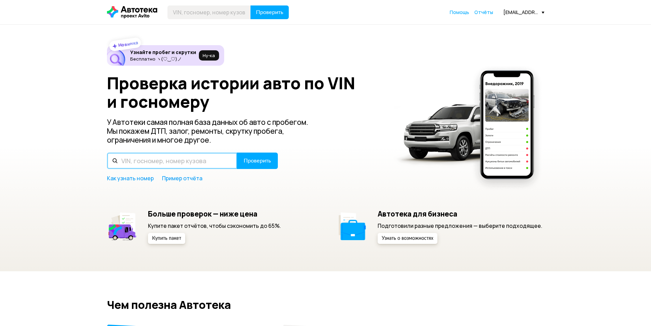
click at [178, 165] on input "text" at bounding box center [172, 160] width 130 height 16
paste input "[US_VEHICLE_IDENTIFICATION_NUMBER]"
type input "[US_VEHICLE_IDENTIFICATION_NUMBER]"
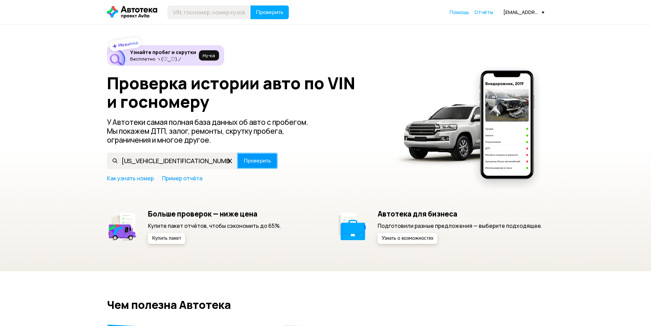
click at [254, 163] on span "Проверить" at bounding box center [257, 160] width 27 height 5
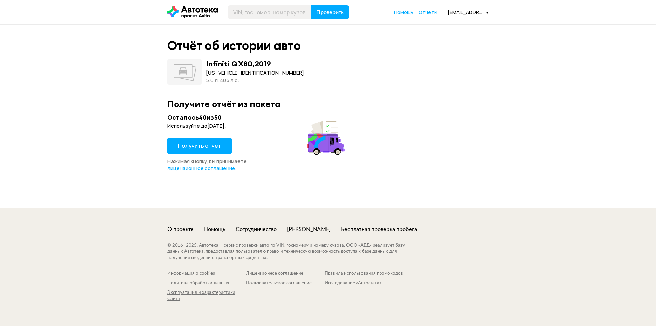
click at [205, 144] on span "Получить отчёт" at bounding box center [199, 146] width 43 height 8
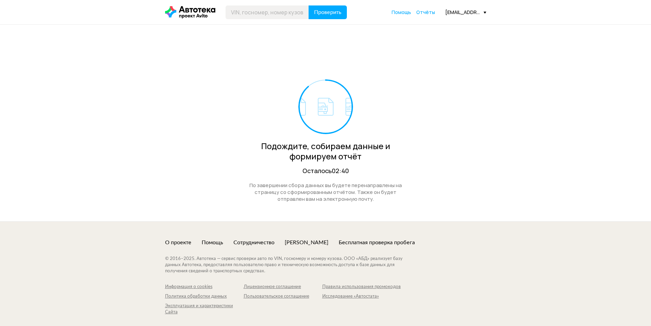
click at [450, 159] on div "Подождите, собираем данные и формируем отчёт Осталось 02:40 По завершении сбора…" at bounding box center [325, 123] width 321 height 196
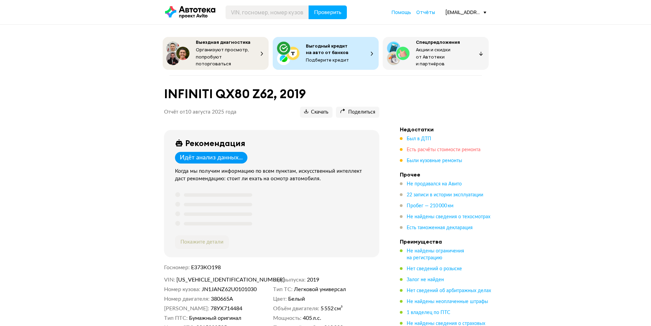
click at [441, 148] on span "Есть расчёты стоимости ремонта" at bounding box center [444, 149] width 74 height 5
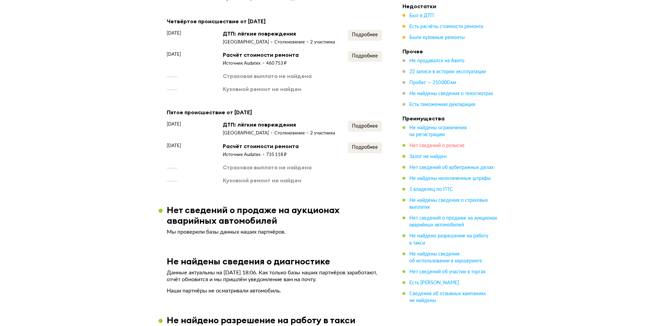
scroll to position [1131, 0]
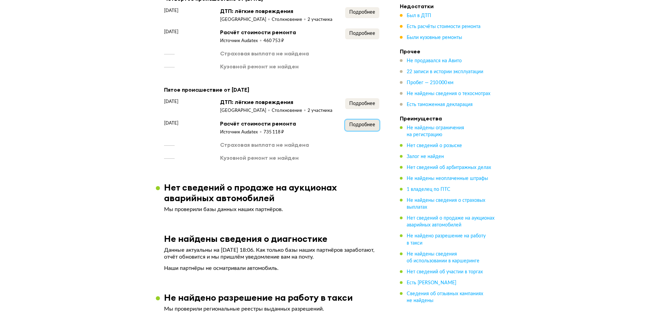
click at [365, 127] on span "Подробнее" at bounding box center [362, 124] width 26 height 5
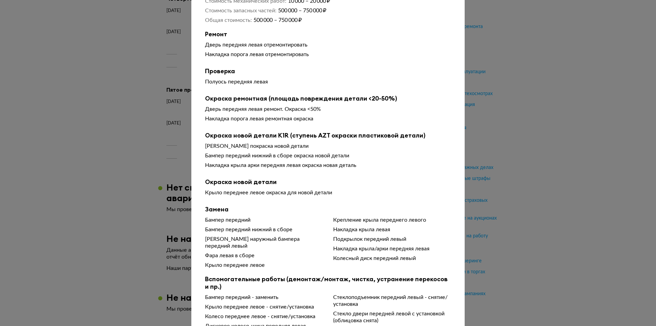
scroll to position [103, 0]
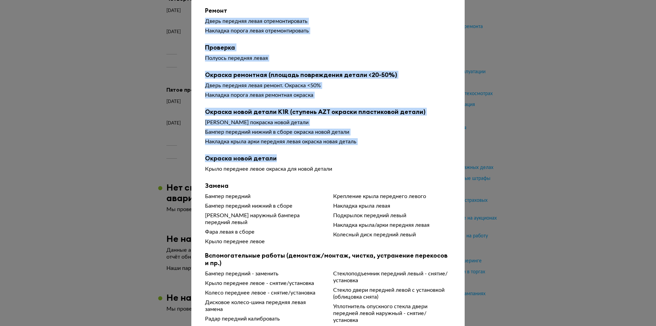
drag, startPoint x: 200, startPoint y: 20, endPoint x: 375, endPoint y: 159, distance: 222.8
click at [375, 159] on div "Чтобы вам было проще разобраться в данных от СТО, мы обработали их через нейрос…" at bounding box center [327, 147] width 273 height 450
click at [375, 159] on b "Окраска новой детали" at bounding box center [328, 158] width 246 height 8
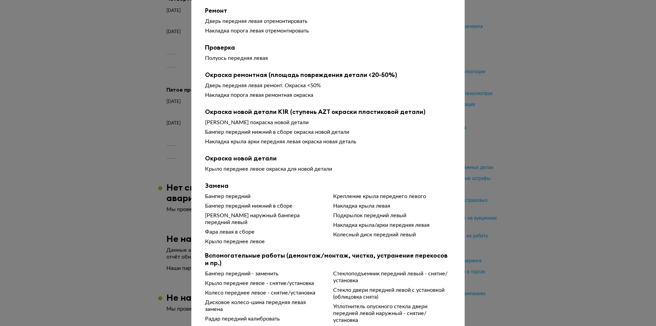
scroll to position [165, 0]
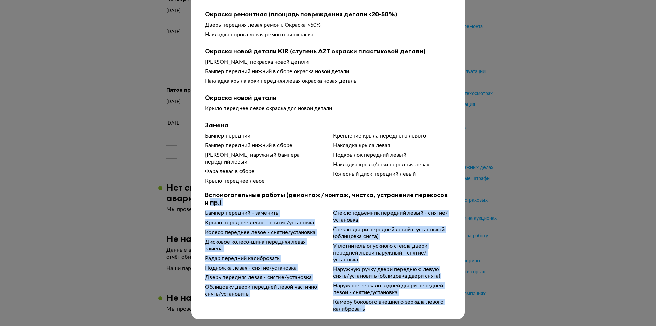
drag, startPoint x: 400, startPoint y: 314, endPoint x: 196, endPoint y: 205, distance: 231.6
click at [196, 205] on div "Подробности расчёта Чтобы вам было проще разобраться в данных от СТО, мы обрабо…" at bounding box center [327, 81] width 273 height 475
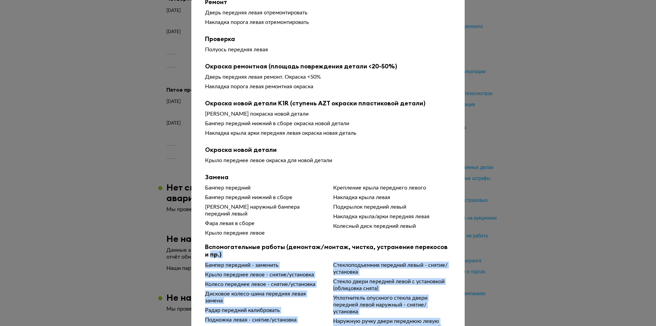
scroll to position [28, 0]
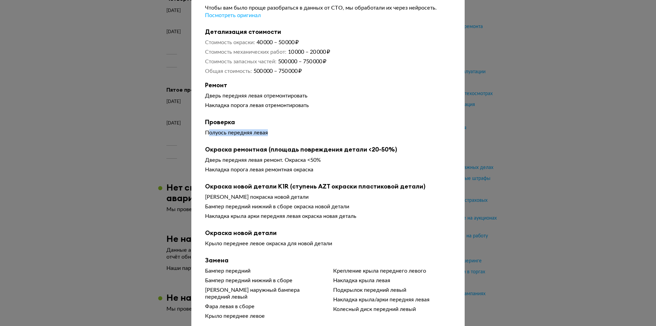
drag, startPoint x: 206, startPoint y: 135, endPoint x: 304, endPoint y: 135, distance: 97.4
click at [304, 135] on div "Полуось передняя левая" at bounding box center [328, 132] width 246 height 7
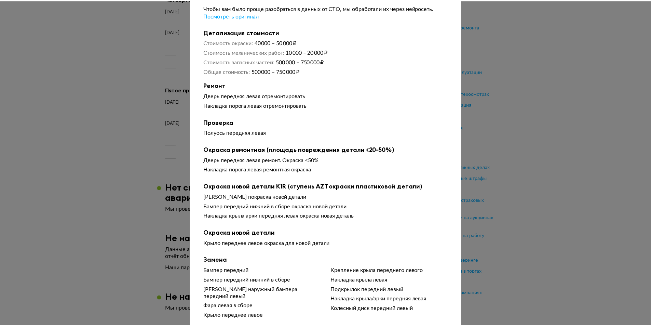
scroll to position [0, 0]
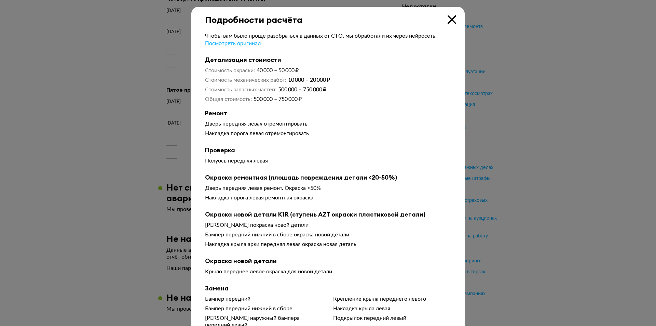
click at [450, 18] on icon at bounding box center [452, 19] width 9 height 9
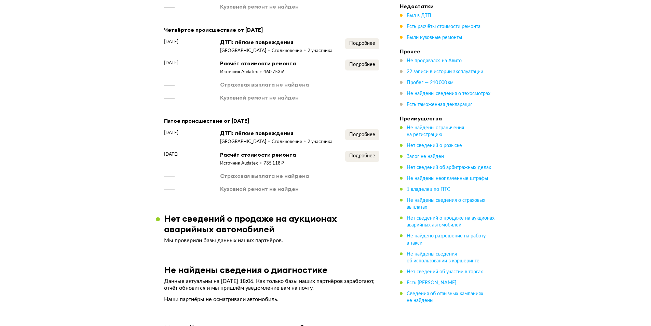
scroll to position [1028, 0]
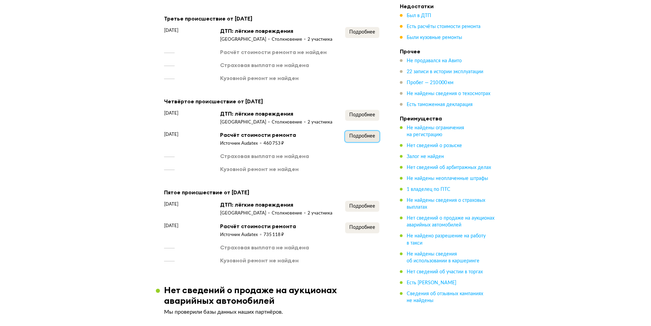
click at [355, 138] on span "Подробнее" at bounding box center [362, 136] width 26 height 5
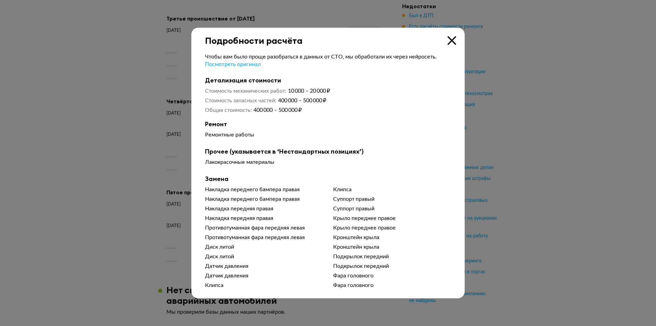
click at [454, 37] on icon at bounding box center [452, 40] width 9 height 9
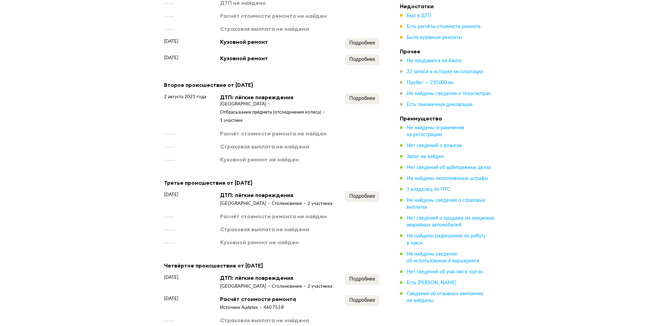
scroll to position [857, 0]
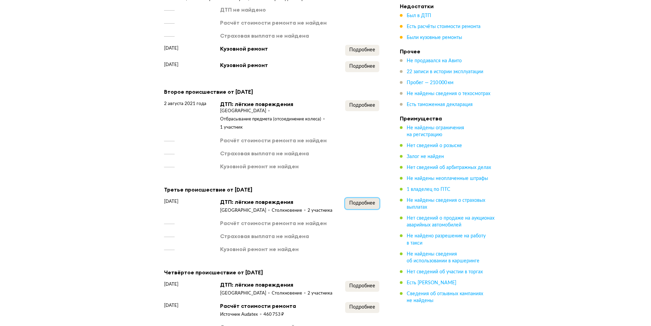
click at [356, 205] on span "Подробнее" at bounding box center [362, 203] width 26 height 5
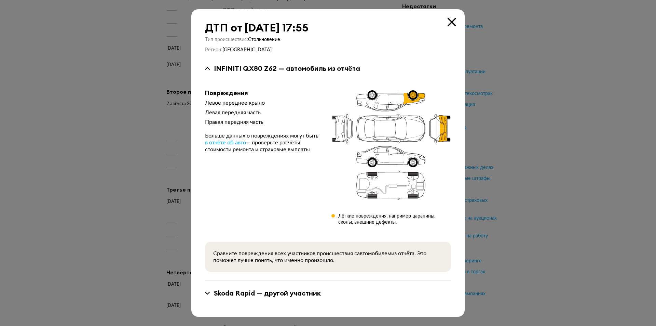
click at [450, 23] on icon at bounding box center [452, 22] width 9 height 9
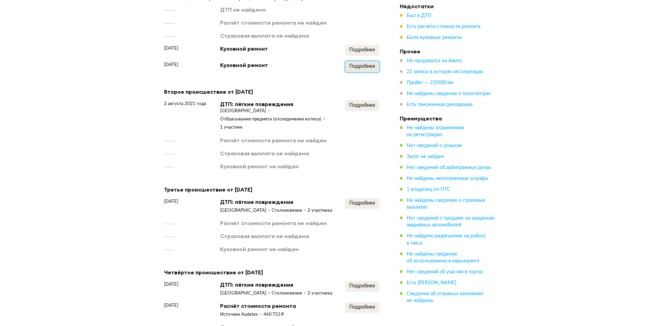
click at [367, 66] on span "Подробнее" at bounding box center [362, 66] width 26 height 5
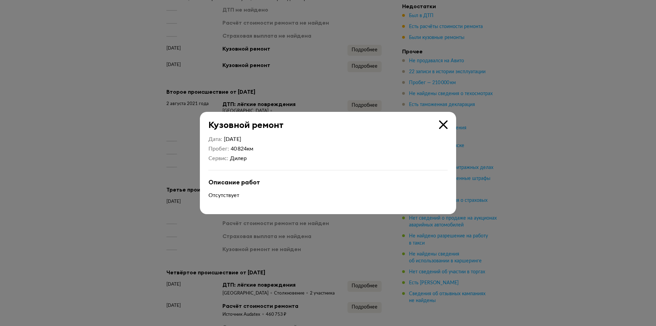
click at [443, 123] on icon at bounding box center [443, 124] width 9 height 9
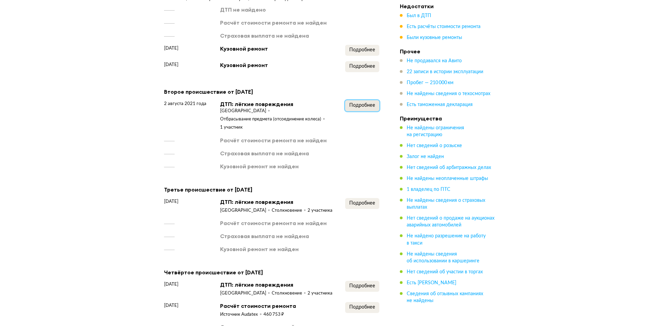
click at [366, 111] on button "Подробнее" at bounding box center [362, 105] width 34 height 11
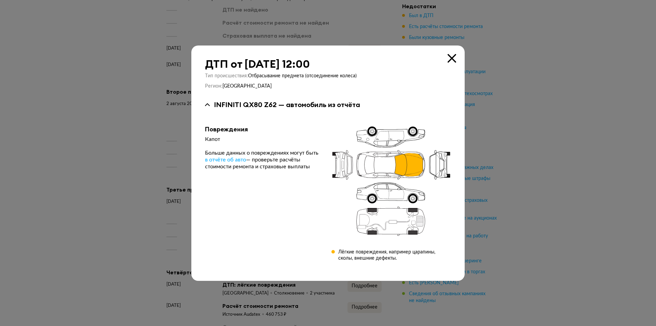
click at [451, 57] on icon at bounding box center [452, 58] width 9 height 9
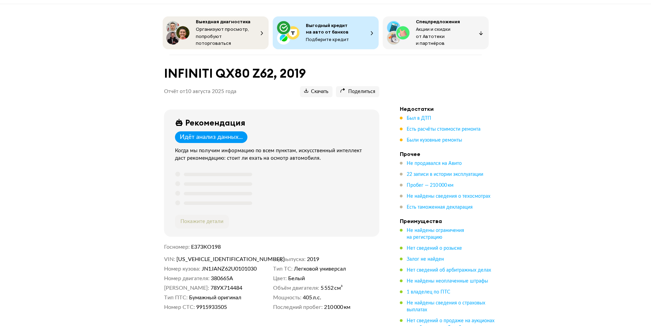
scroll to position [0, 0]
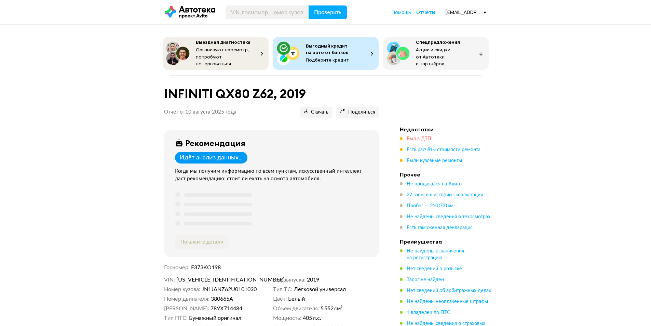
click at [425, 136] on span "Был в ДТП" at bounding box center [419, 138] width 25 height 5
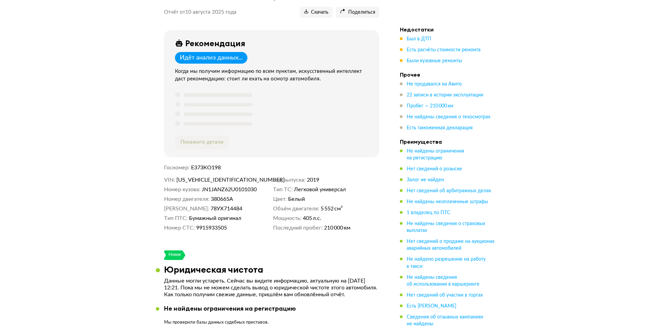
scroll to position [205, 0]
